Goal: Information Seeking & Learning: Learn about a topic

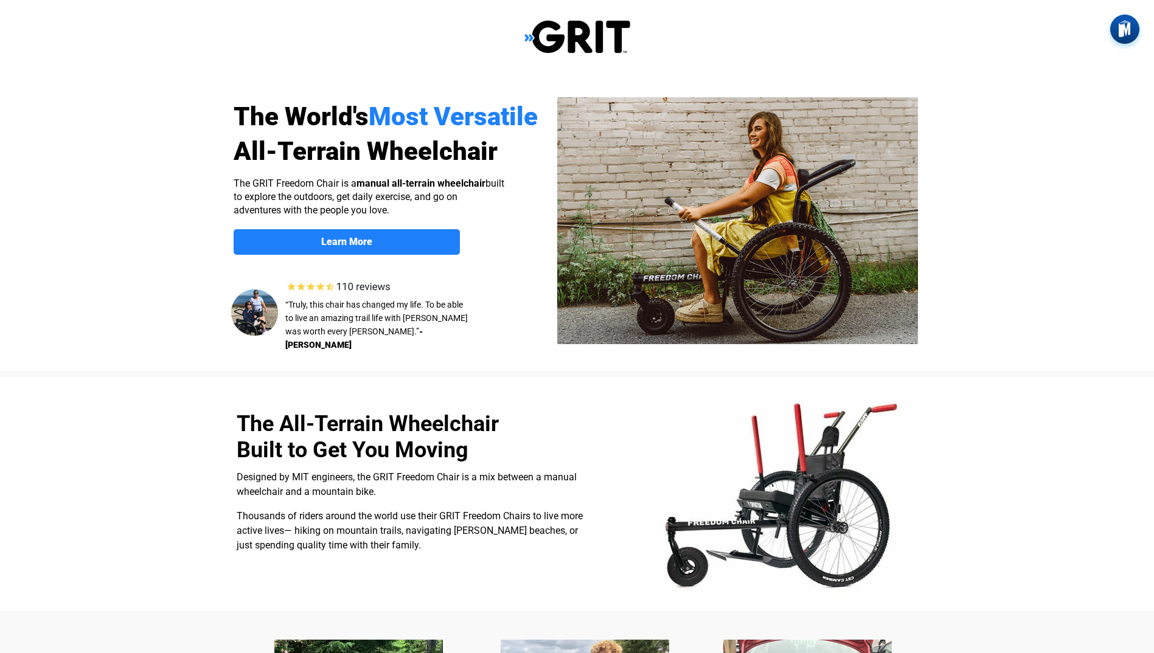
select select "US"
click at [343, 232] on link "Learn More" at bounding box center [347, 242] width 226 height 26
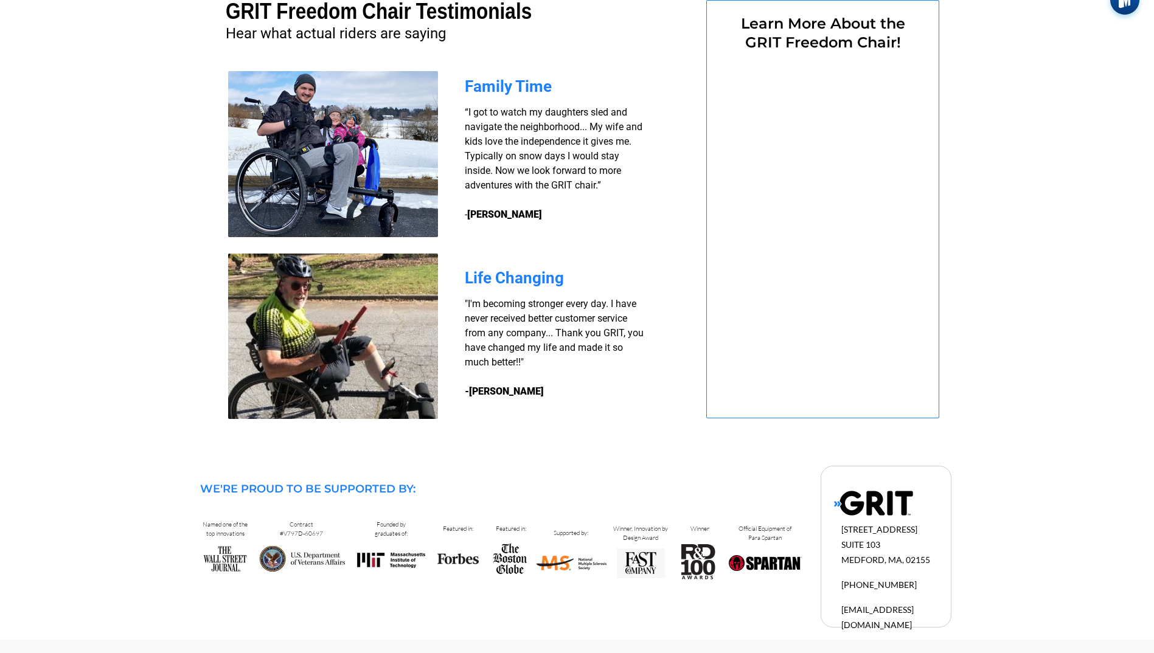
select select "US"
